Goal: Information Seeking & Learning: Learn about a topic

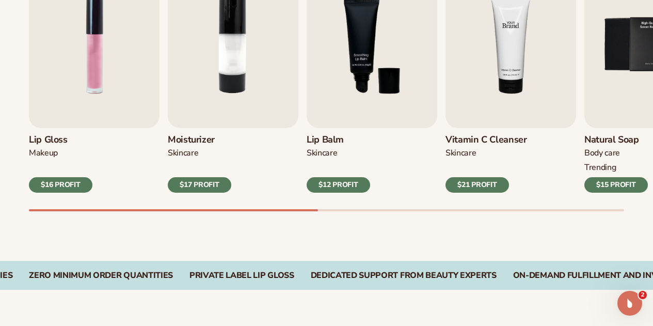
scroll to position [413, 0]
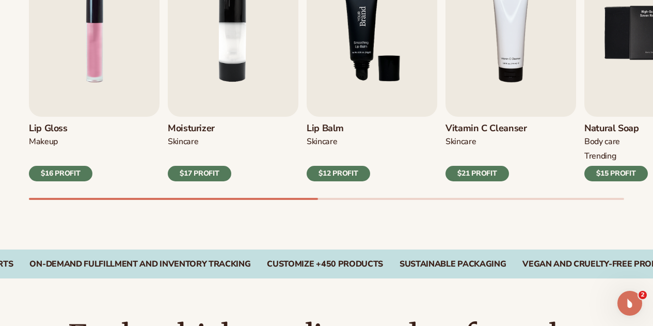
click at [356, 41] on img "3 / 9" at bounding box center [372, 33] width 131 height 167
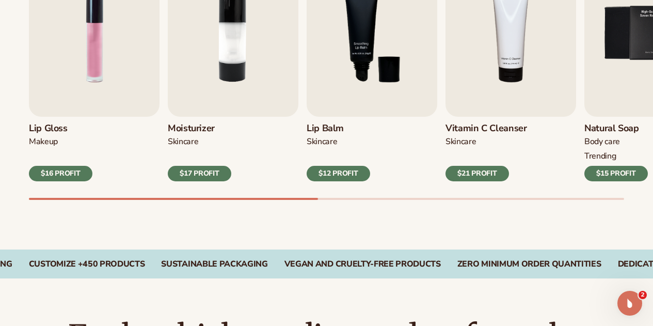
click at [320, 130] on h3 "Lip Balm" at bounding box center [338, 128] width 63 height 11
click at [339, 66] on img "3 / 9" at bounding box center [372, 33] width 131 height 167
click at [355, 55] on img "3 / 9" at bounding box center [372, 33] width 131 height 167
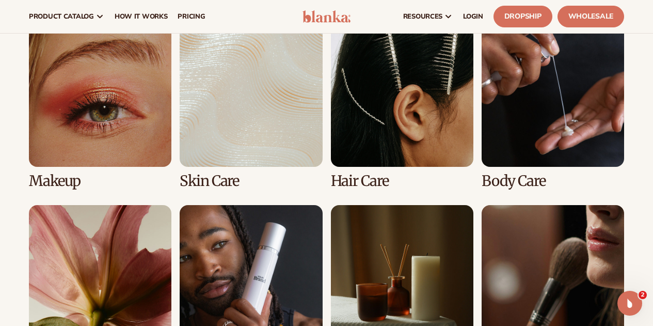
scroll to position [774, 0]
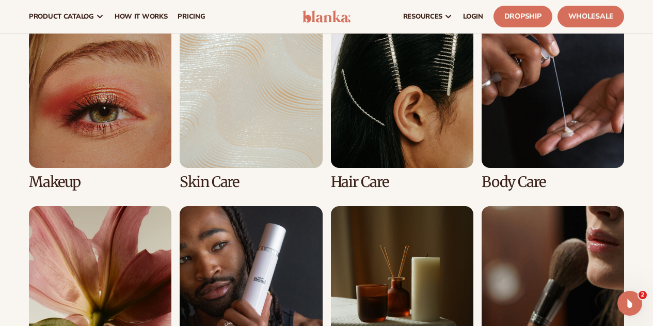
click at [101, 98] on link "1 / 8" at bounding box center [100, 107] width 142 height 165
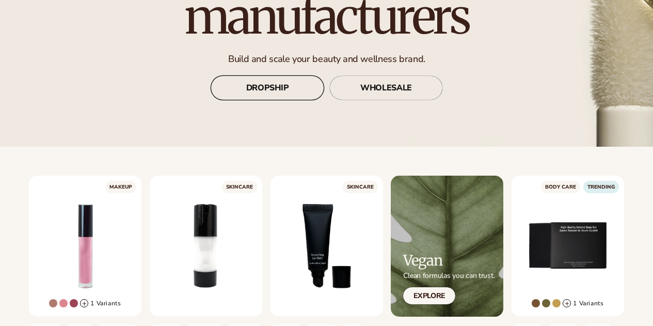
scroll to position [155, 0]
click at [245, 93] on link "DROPSHIP" at bounding box center [268, 87] width 114 height 25
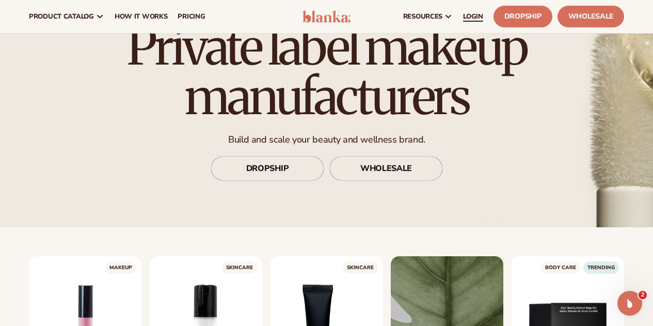
scroll to position [52, 0]
